Goal: Transaction & Acquisition: Purchase product/service

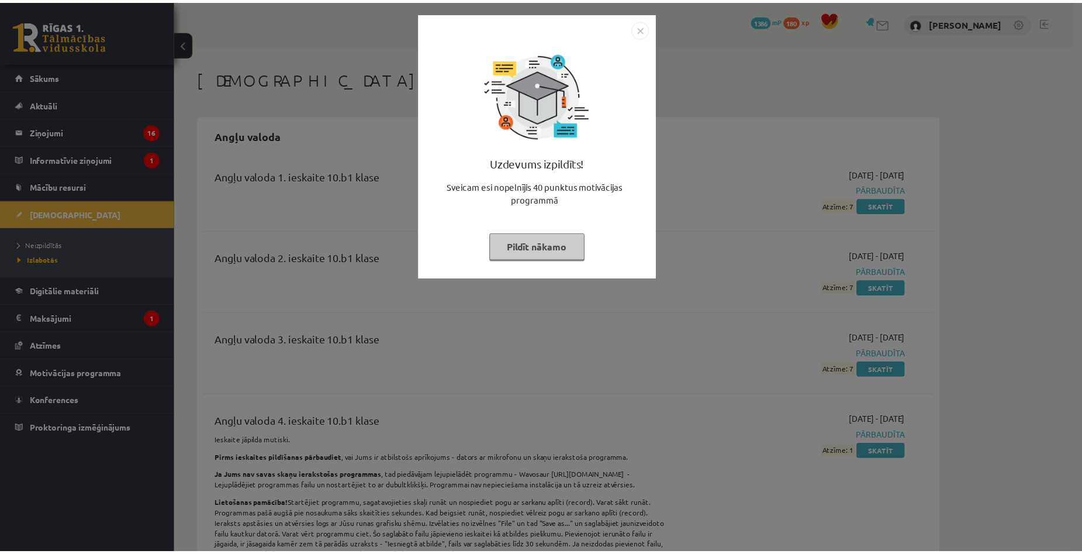
scroll to position [2435, 0]
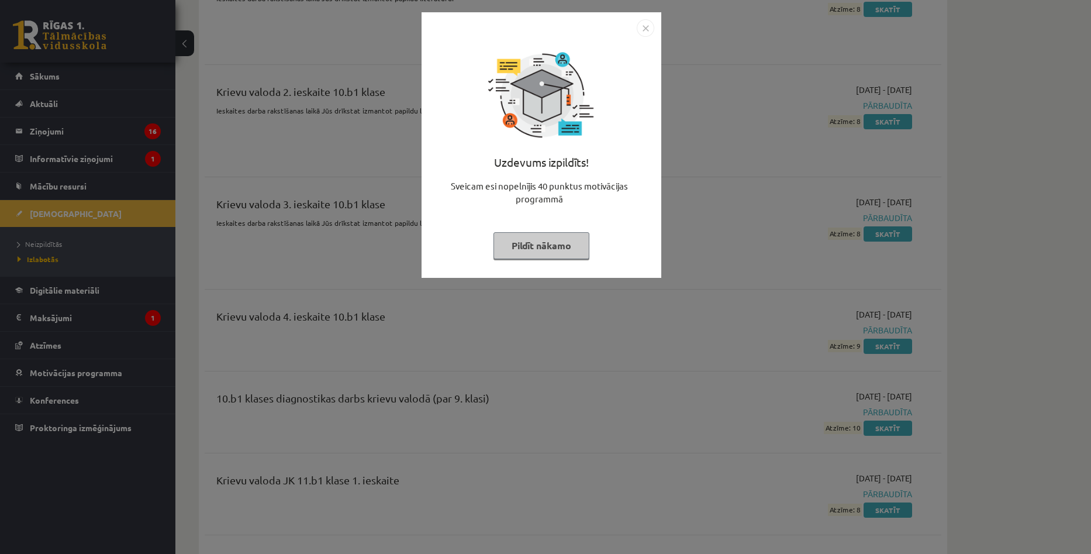
click at [525, 249] on button "Pildīt nākamo" at bounding box center [542, 245] width 96 height 27
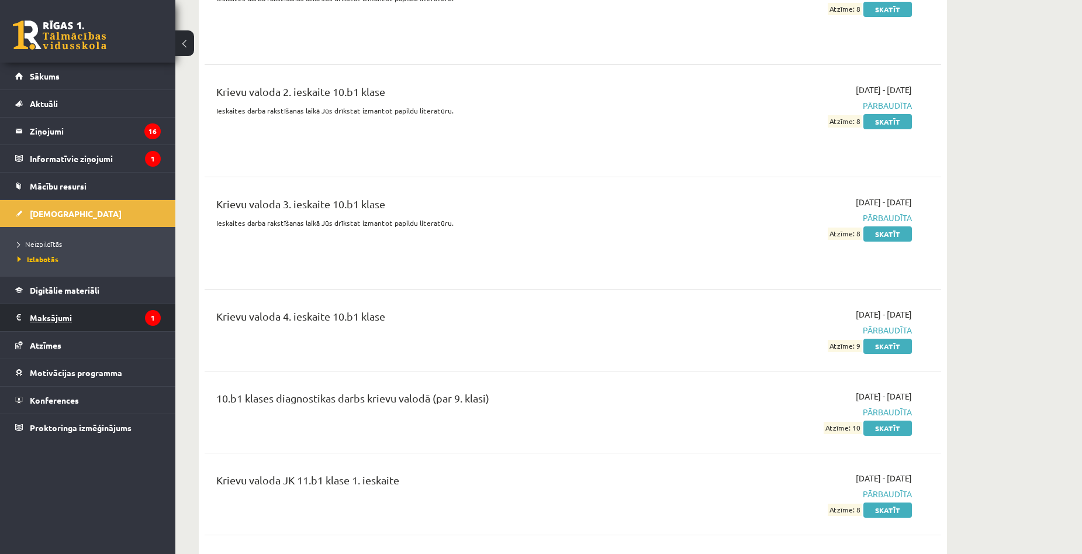
click at [48, 314] on legend "Maksājumi 1" at bounding box center [95, 317] width 131 height 27
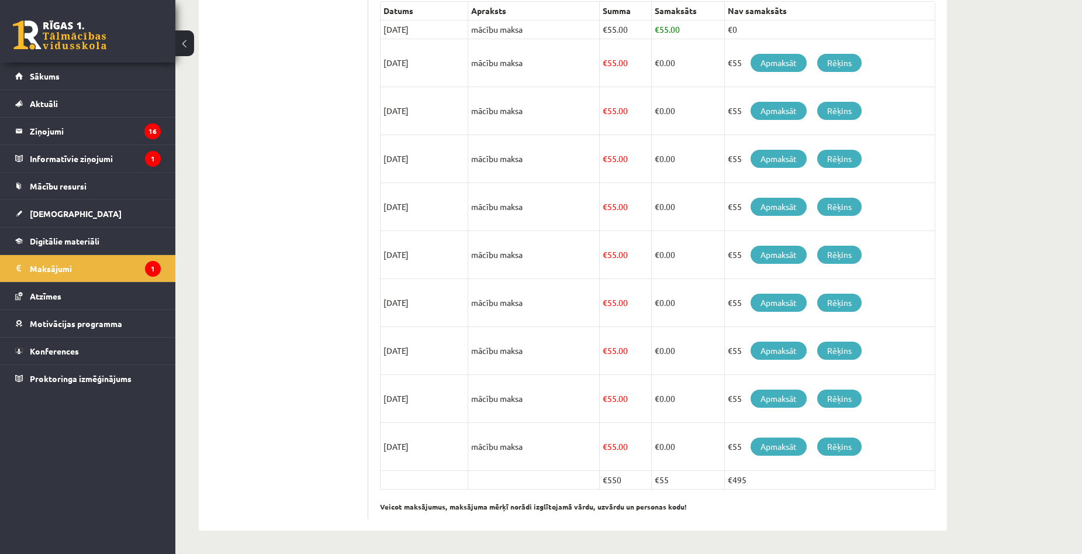
scroll to position [42, 0]
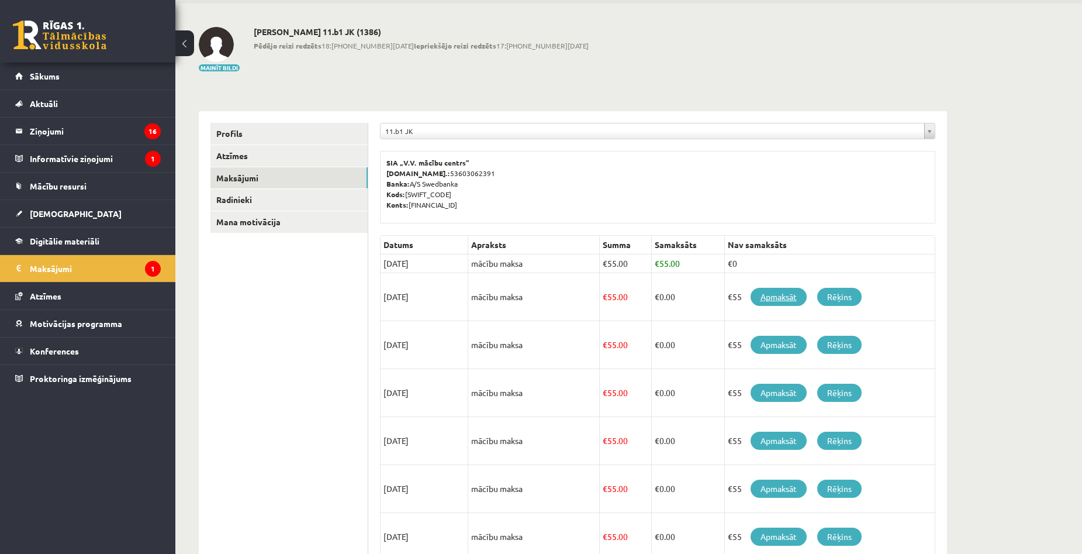
click at [772, 294] on link "Apmaksāt" at bounding box center [779, 297] width 56 height 18
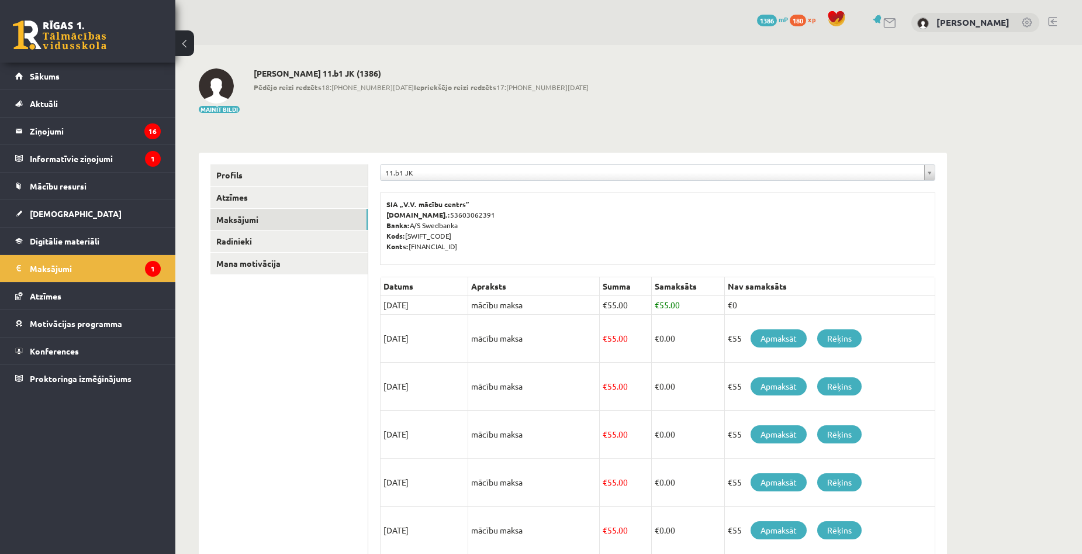
scroll to position [42, 0]
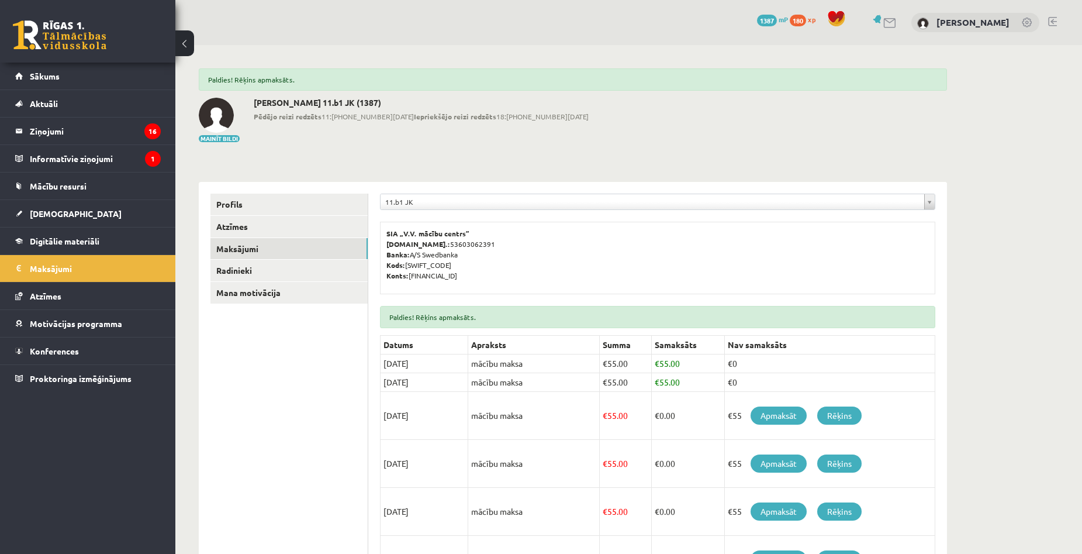
drag, startPoint x: 677, startPoint y: 383, endPoint x: 391, endPoint y: 380, distance: 286.5
click at [391, 380] on tr "15/09/2025 mācību maksa € 55.00 € 55.00 €0" at bounding box center [658, 382] width 555 height 19
click at [931, 364] on td "€0" at bounding box center [829, 363] width 211 height 19
